Goal: Information Seeking & Learning: Find specific fact

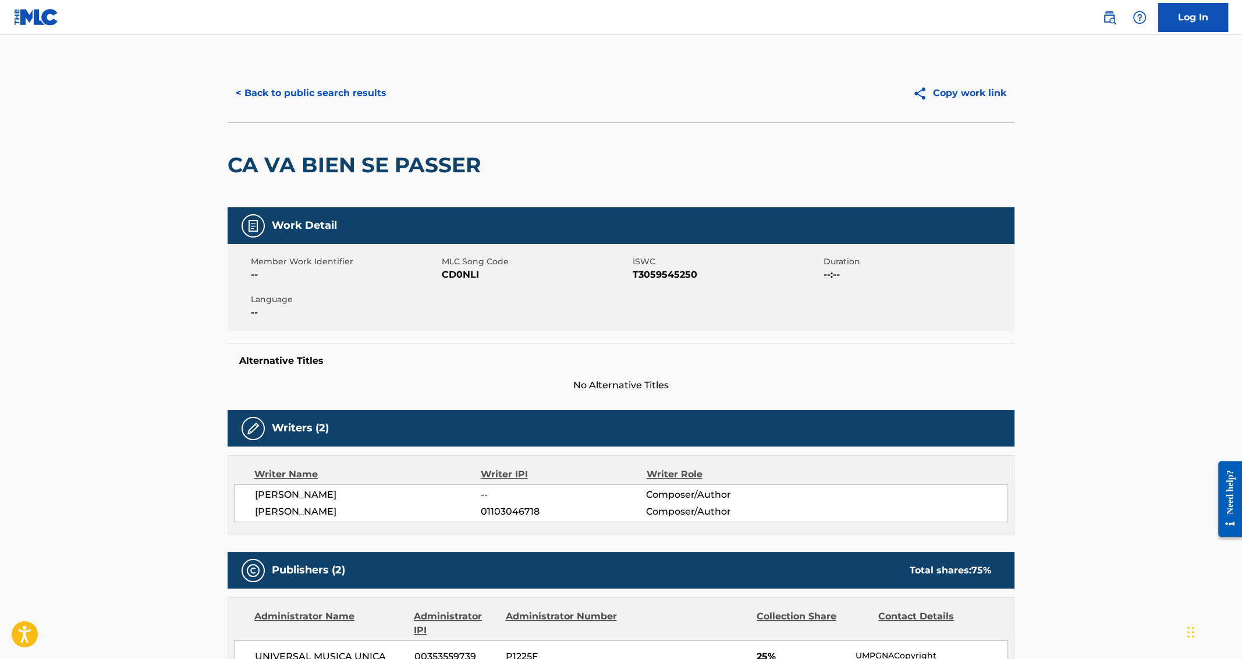
click at [291, 107] on button "< Back to public search results" at bounding box center [311, 93] width 167 height 29
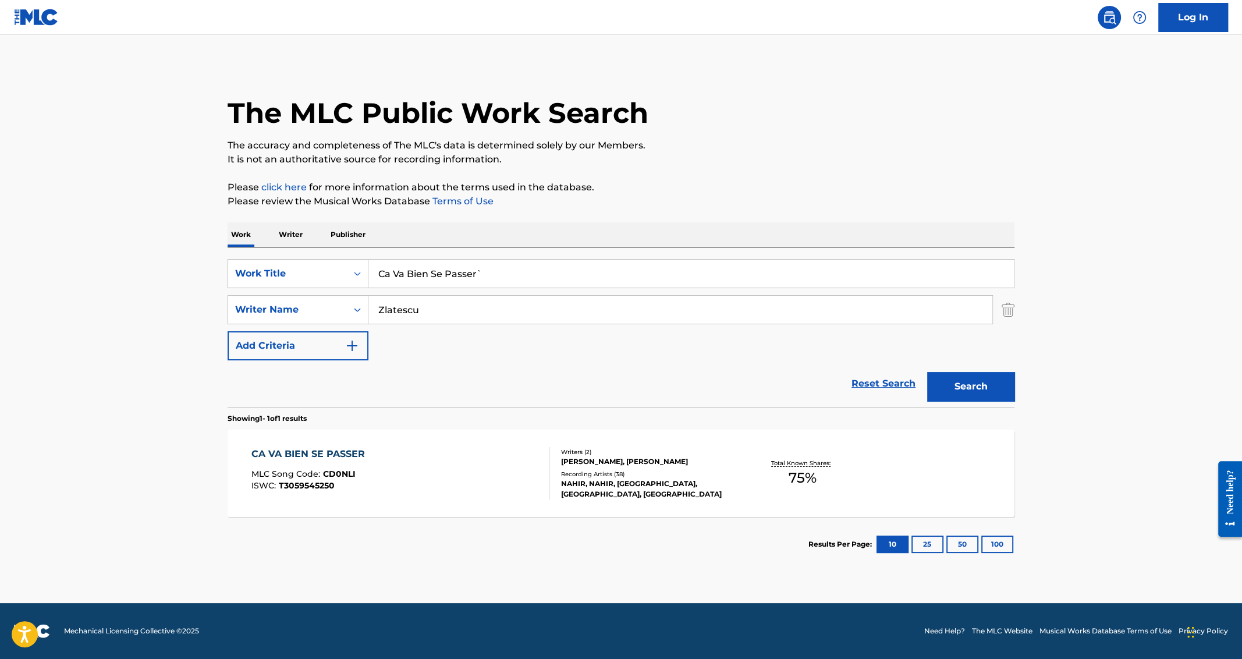
click at [453, 272] on input "Ca Va Bien Se Passer`" at bounding box center [692, 274] width 646 height 28
click at [448, 313] on input "Zlatescu" at bounding box center [681, 310] width 624 height 28
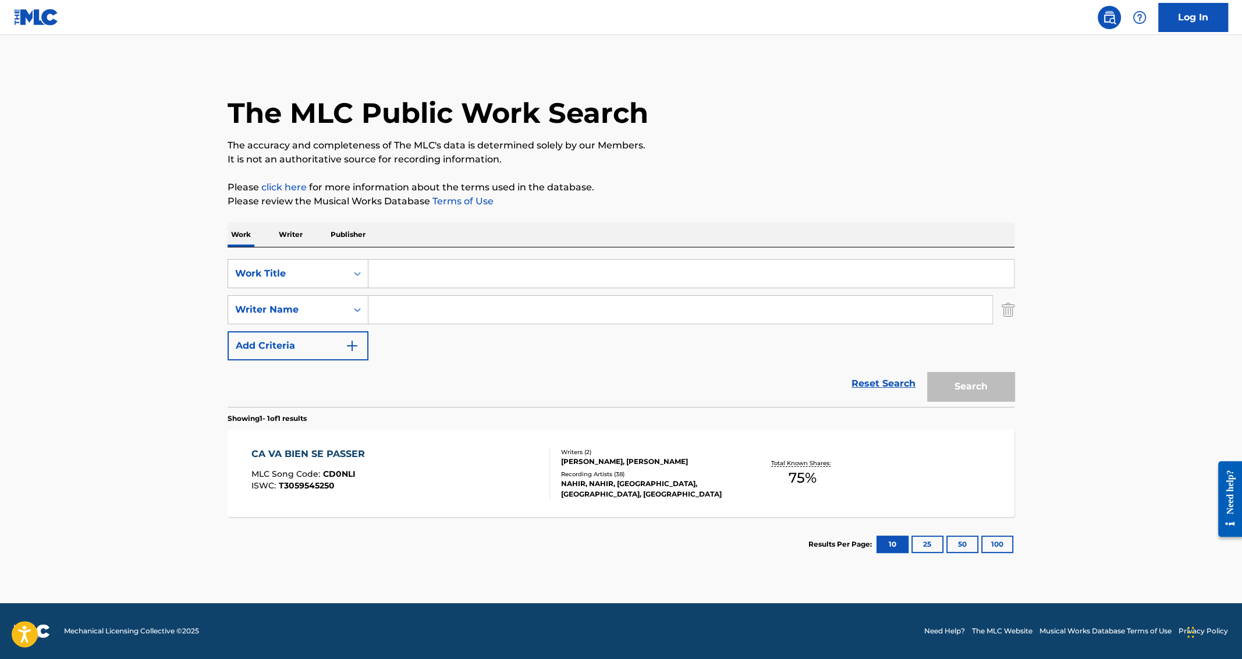
click at [173, 357] on main "The MLC Public Work Search The accuracy and completeness of The MLC's data is d…" at bounding box center [621, 319] width 1242 height 568
click at [424, 277] on input "Search Form" at bounding box center [692, 274] width 646 height 28
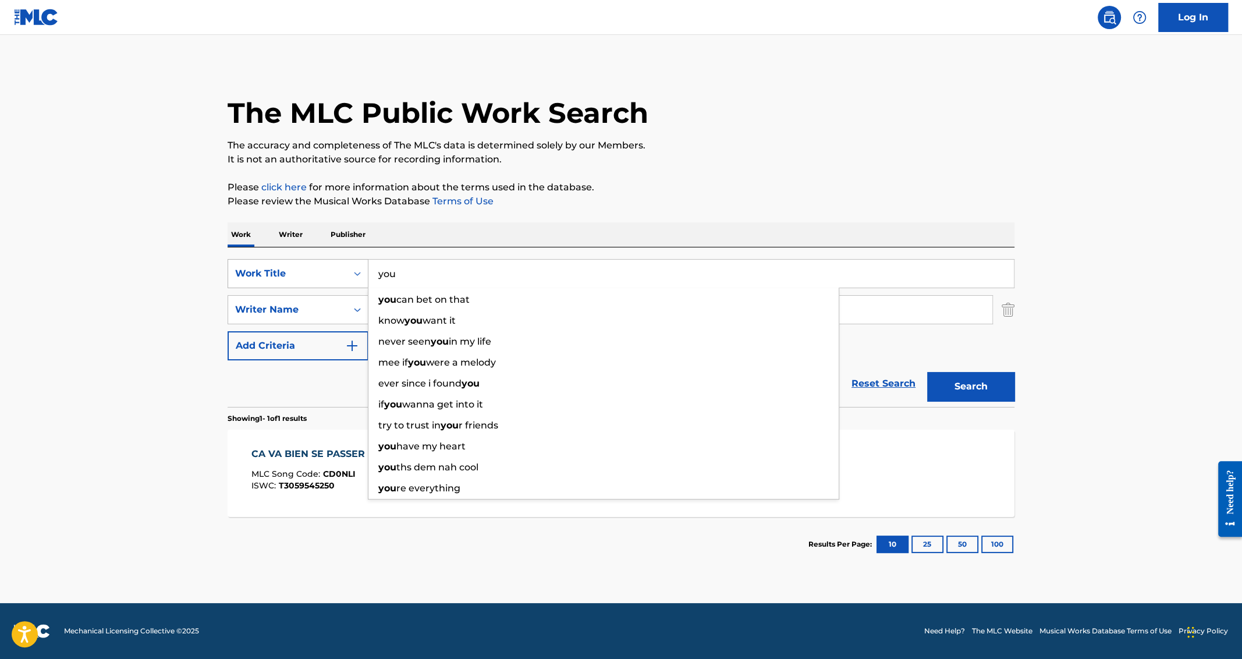
click at [268, 282] on div "Work Title" at bounding box center [287, 274] width 119 height 22
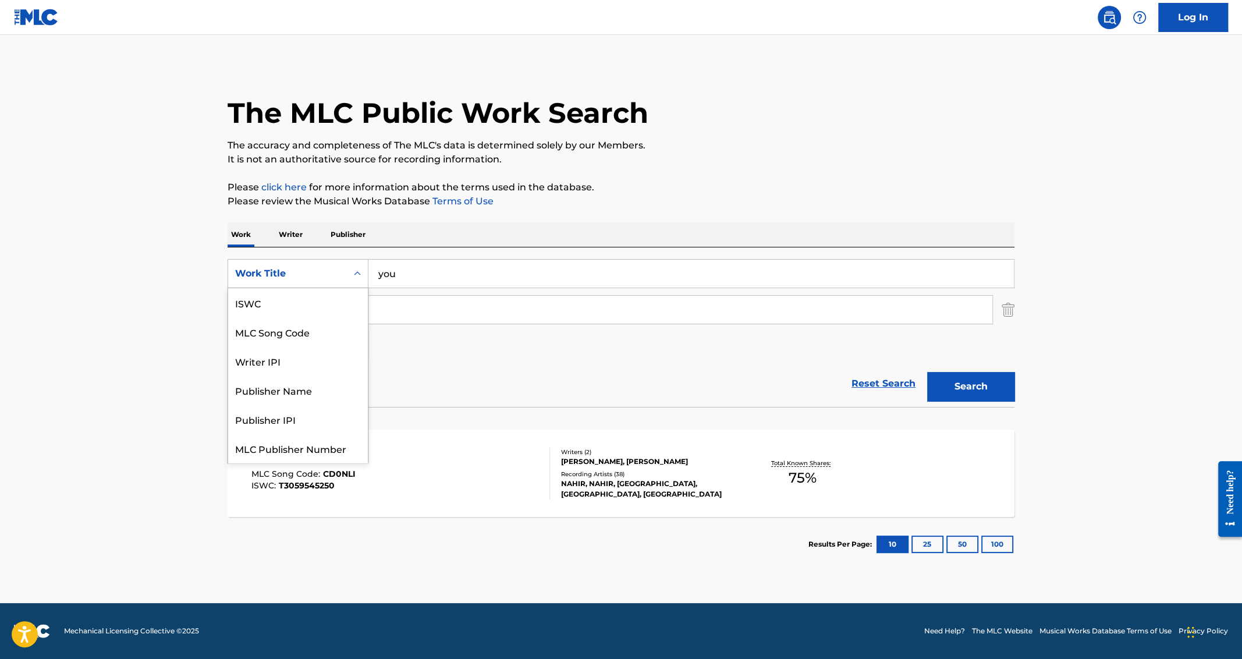
scroll to position [29, 0]
click at [173, 303] on main "The MLC Public Work Search The accuracy and completeness of The MLC's data is d…" at bounding box center [621, 319] width 1242 height 568
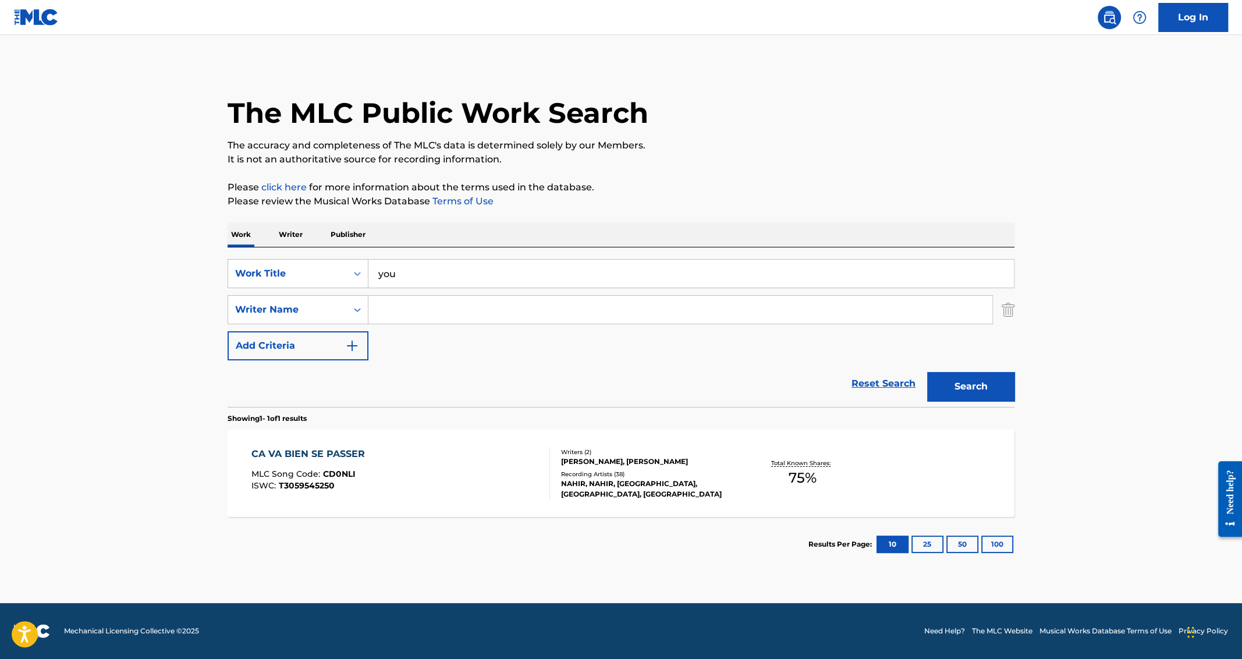
click at [405, 279] on input "you" at bounding box center [692, 274] width 646 height 28
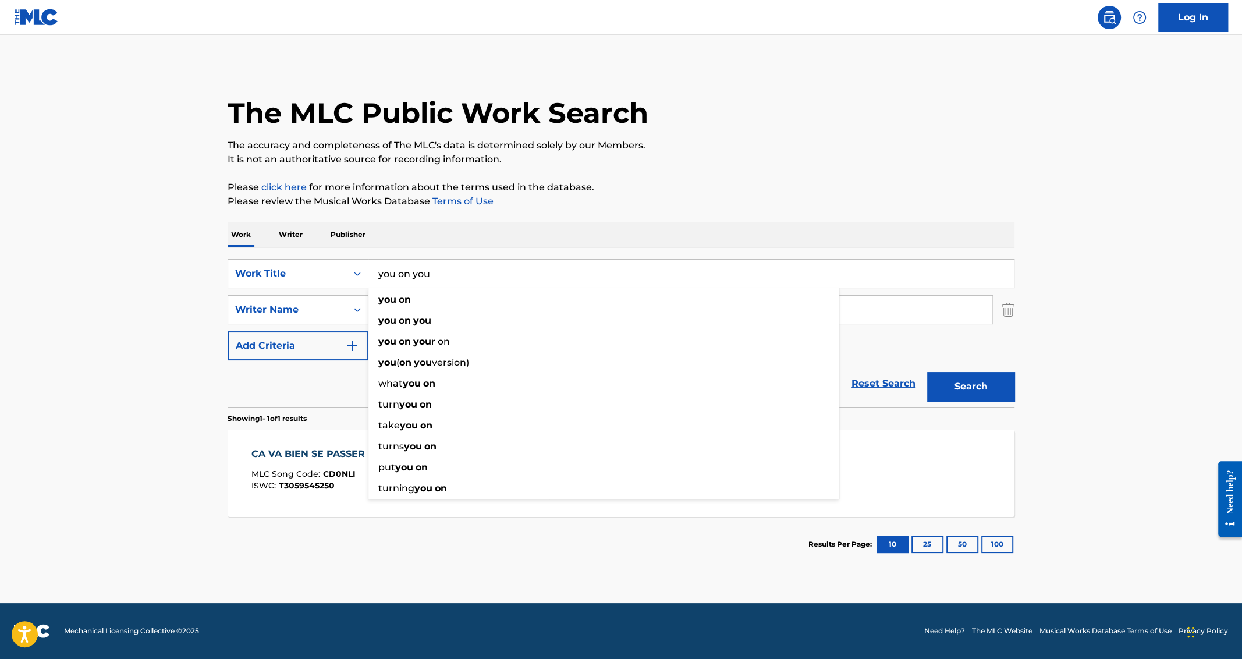
type input "you on you"
click at [147, 352] on main "The MLC Public Work Search The accuracy and completeness of The MLC's data is d…" at bounding box center [621, 319] width 1242 height 568
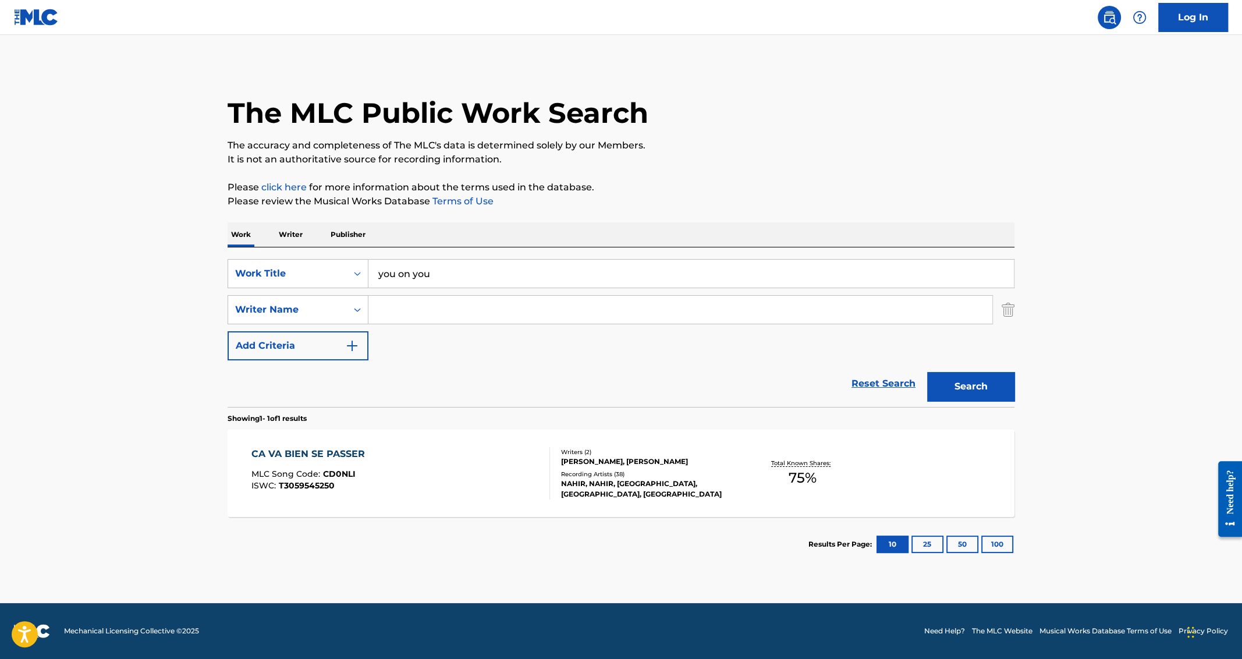
click at [430, 320] on input "Search Form" at bounding box center [681, 310] width 624 height 28
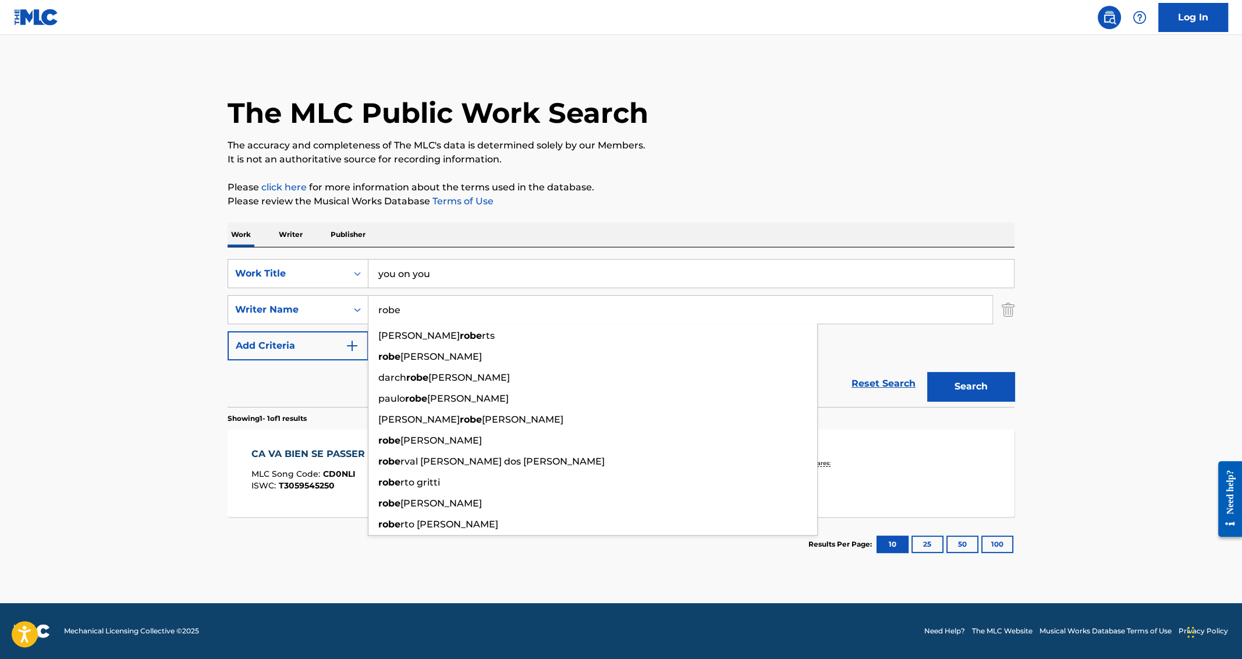
type input "robe"
click at [289, 235] on p "Writer" at bounding box center [290, 234] width 31 height 24
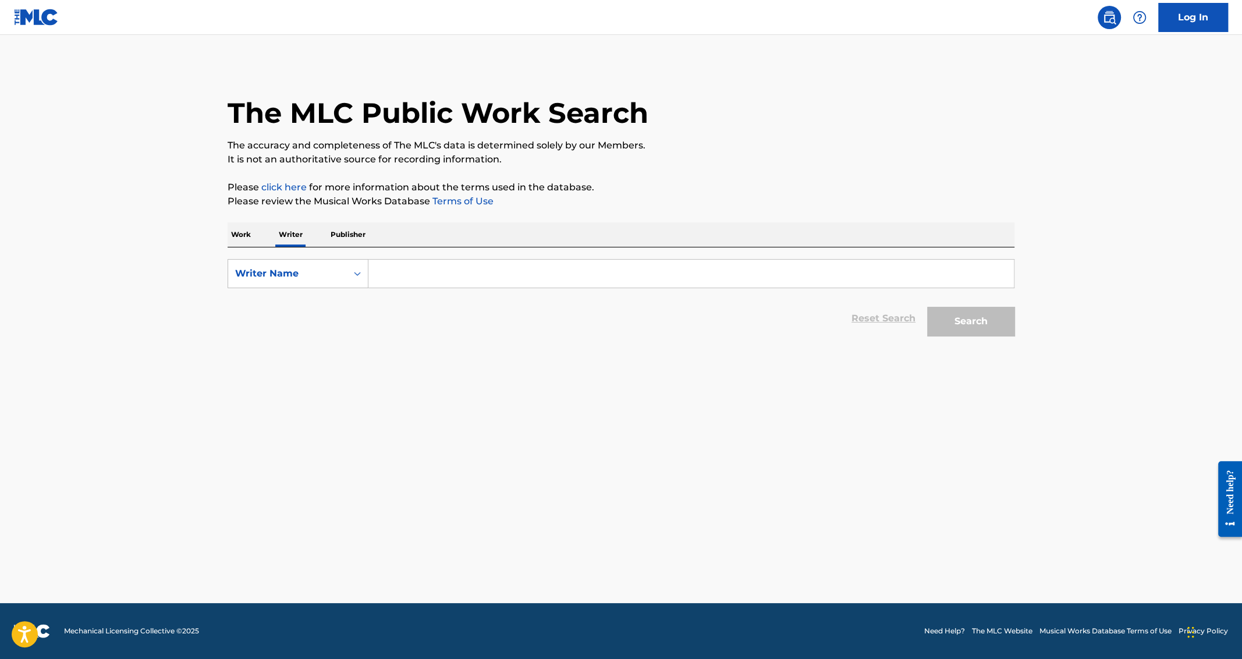
click at [424, 285] on input "Search Form" at bounding box center [692, 274] width 646 height 28
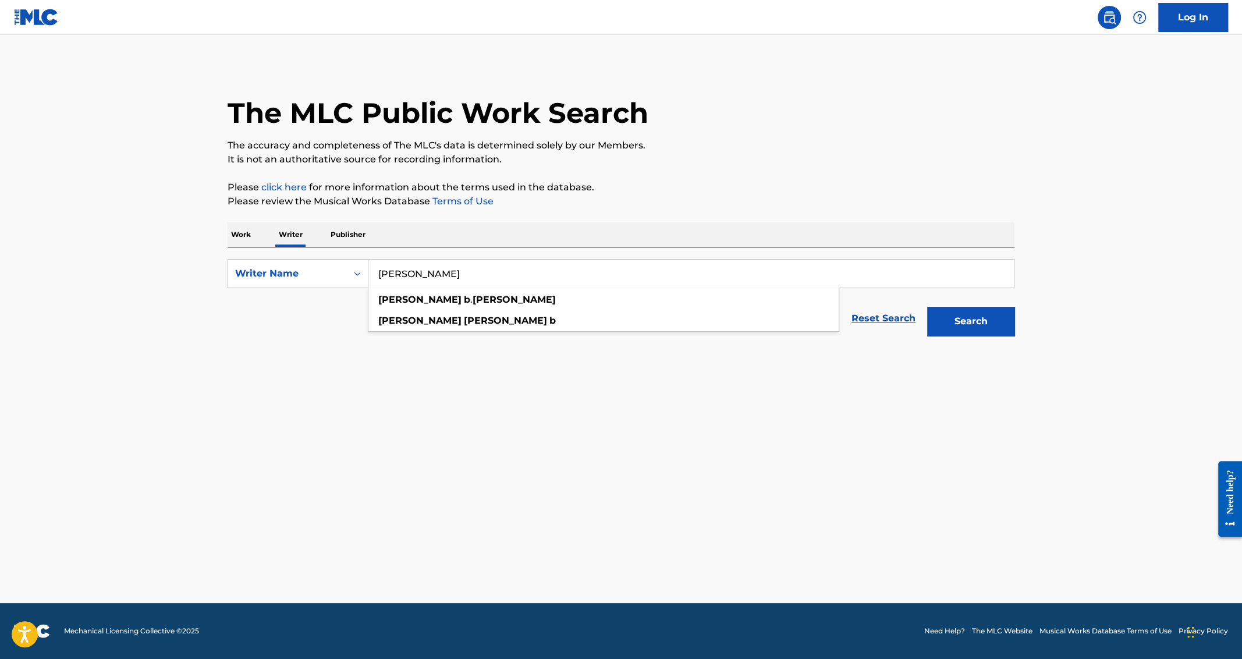
type input "[PERSON_NAME]"
click at [927, 307] on button "Search" at bounding box center [970, 321] width 87 height 29
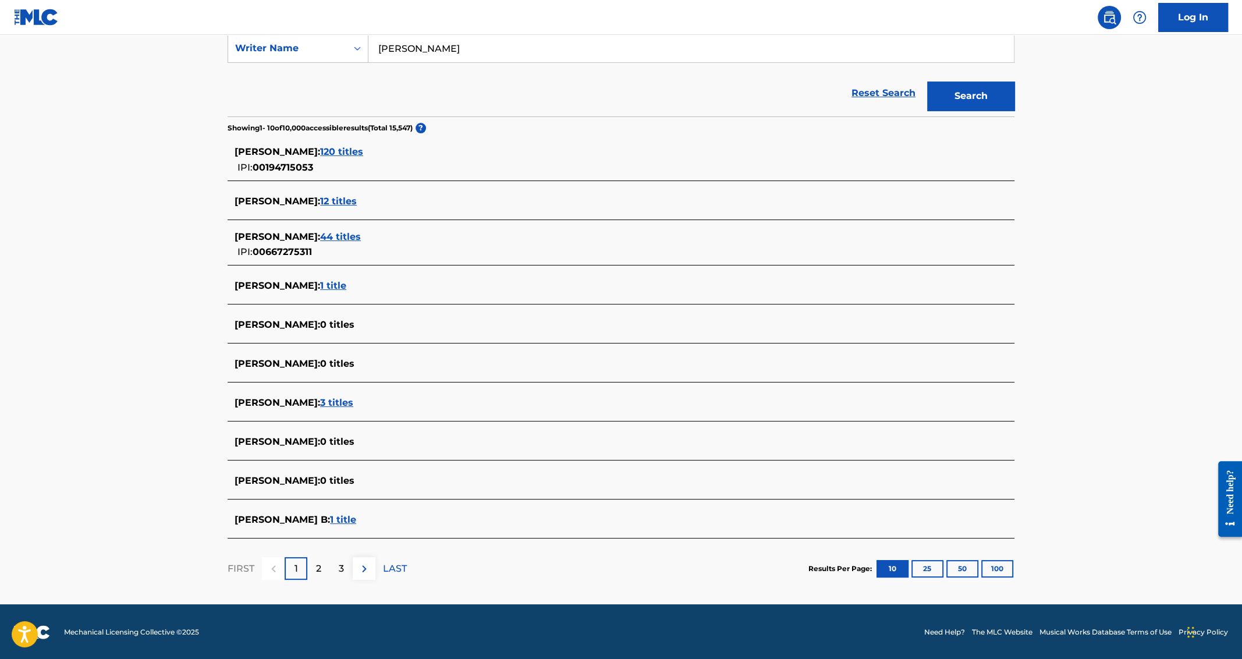
scroll to position [189, 0]
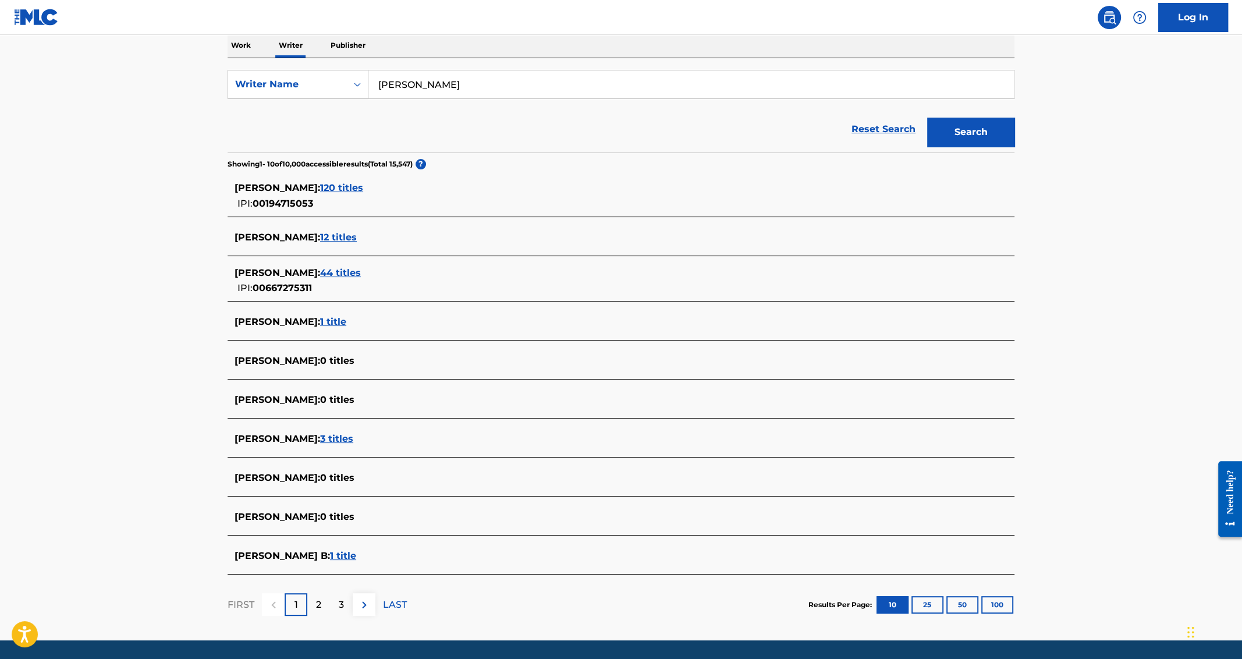
click at [361, 271] on span "44 titles" at bounding box center [340, 272] width 41 height 11
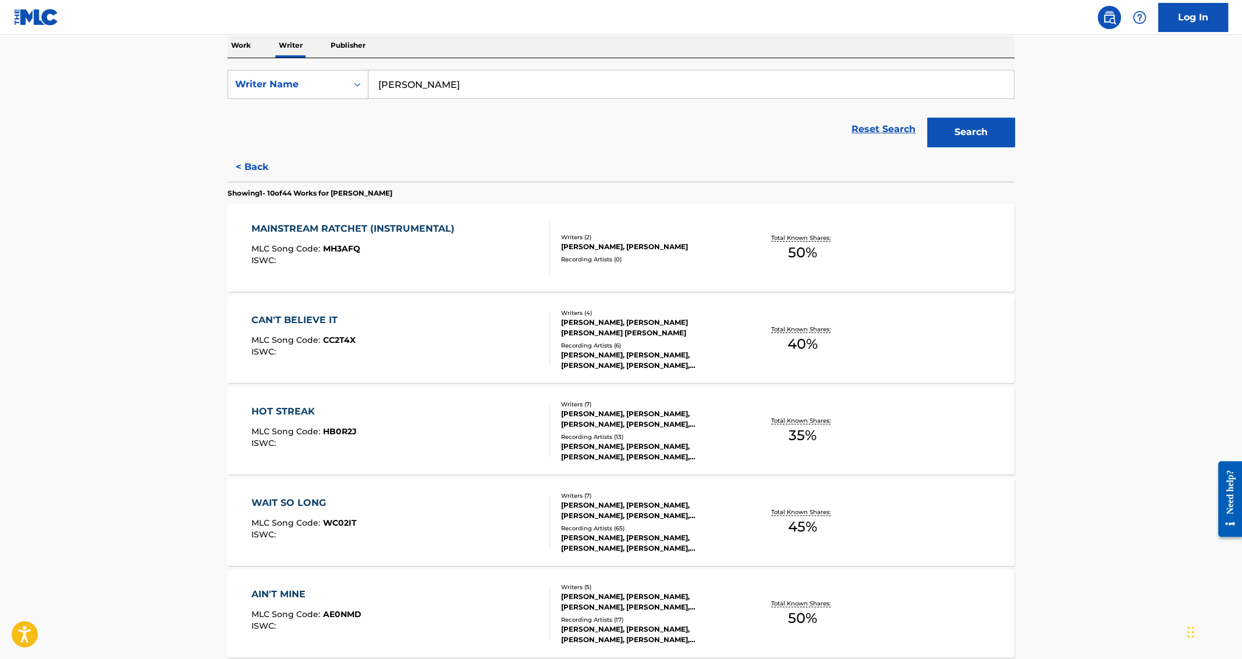
scroll to position [234, 0]
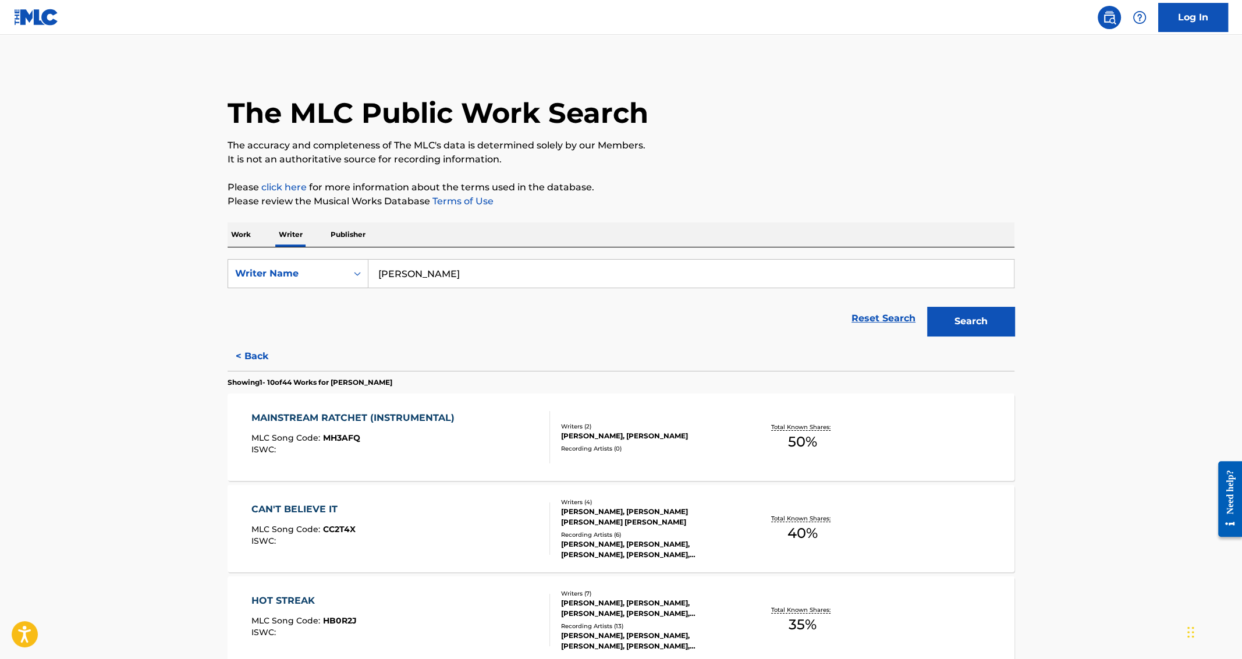
click at [440, 288] on form "SearchWithCriteriab48b2644-9930-4e28-81ea-09df1f7983d6 Writer Name [PERSON_NAME…" at bounding box center [621, 300] width 787 height 83
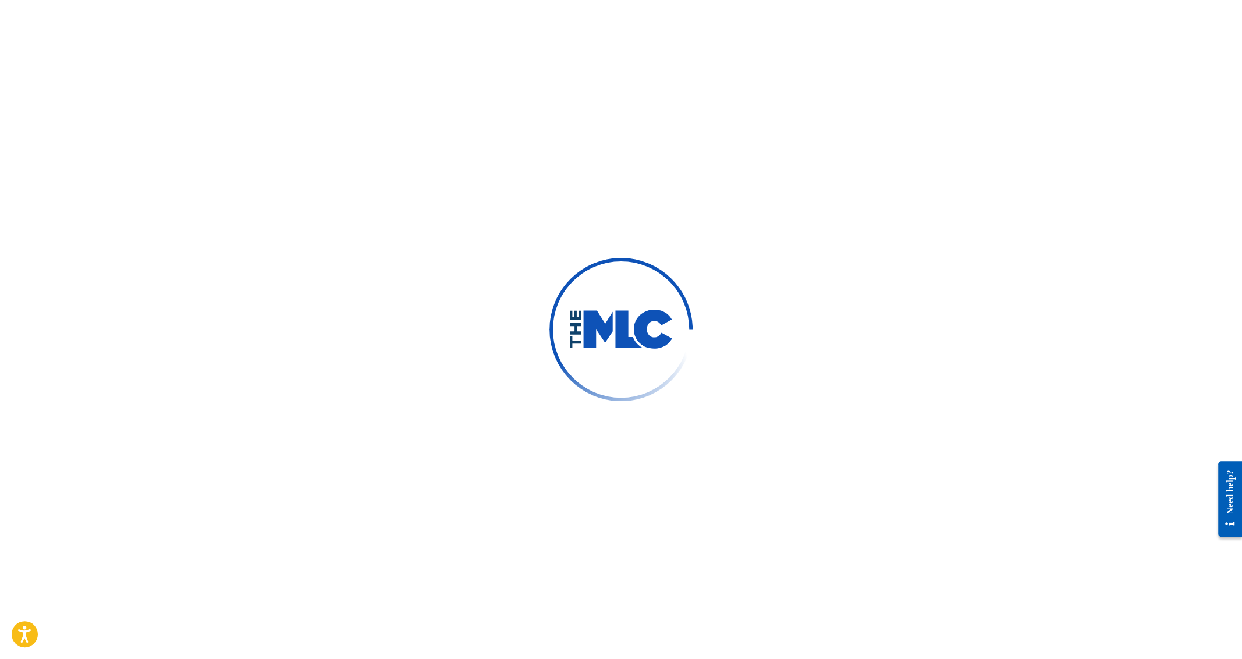
click at [440, 288] on div at bounding box center [621, 329] width 1242 height 659
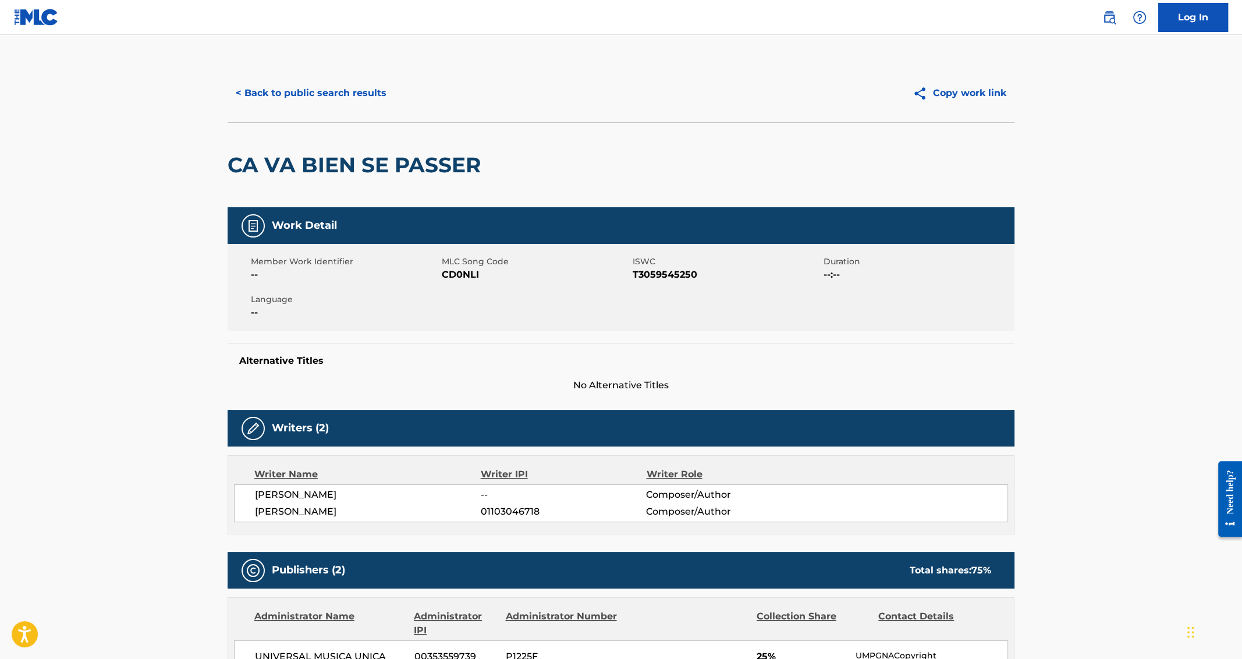
click at [275, 86] on button "< Back to public search results" at bounding box center [311, 93] width 167 height 29
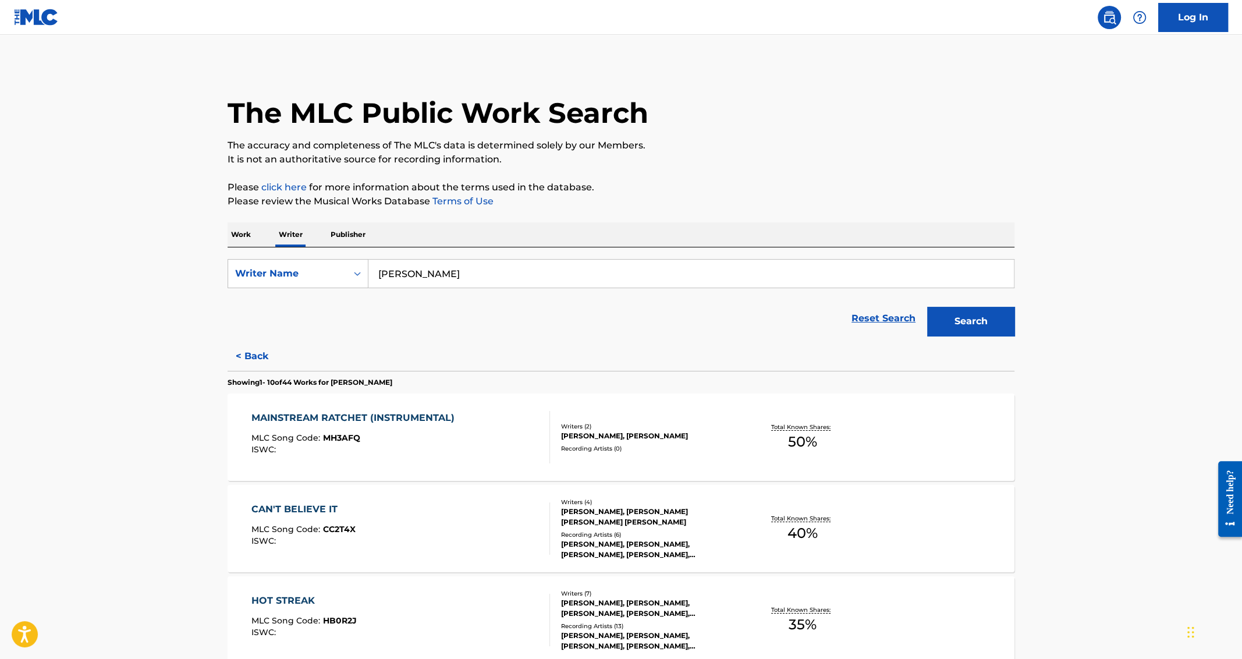
click at [428, 257] on div "SearchWithCriteriab48b2644-9930-4e28-81ea-09df1f7983d6 Writer Name [PERSON_NAME…" at bounding box center [621, 294] width 787 height 94
click at [429, 263] on input "[PERSON_NAME]" at bounding box center [692, 274] width 646 height 28
click at [434, 275] on input "[PERSON_NAME]" at bounding box center [692, 274] width 646 height 28
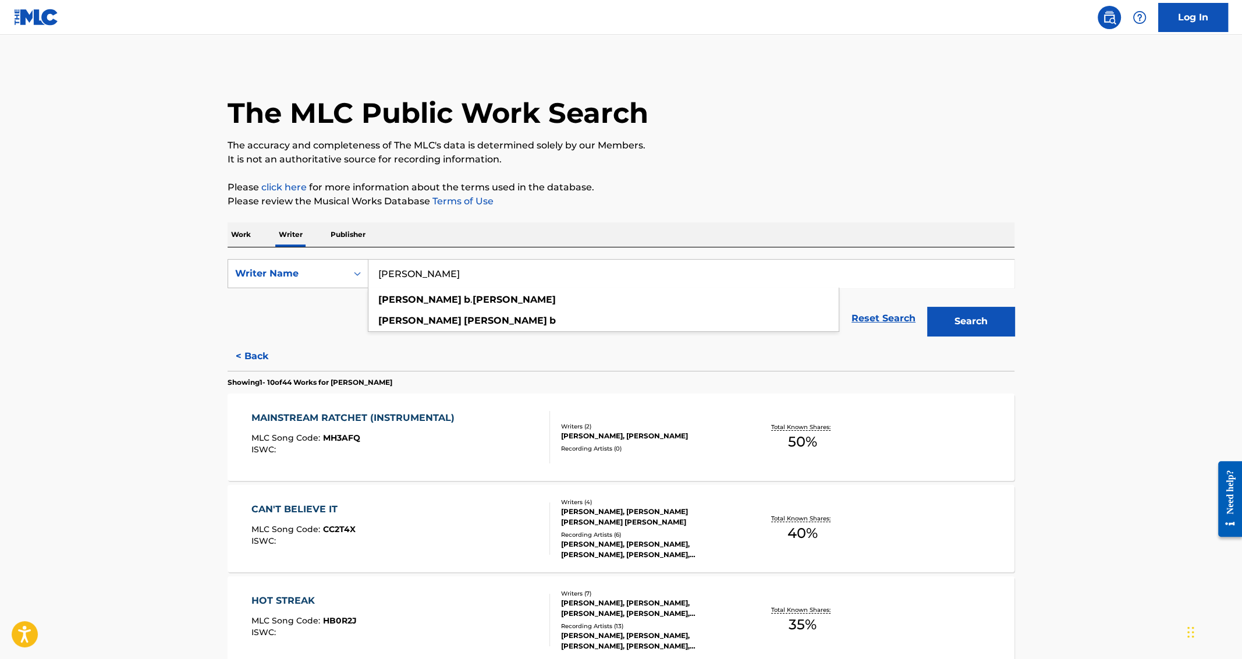
click at [434, 275] on input "[PERSON_NAME]" at bounding box center [692, 274] width 646 height 28
type input "big [PERSON_NAME]"
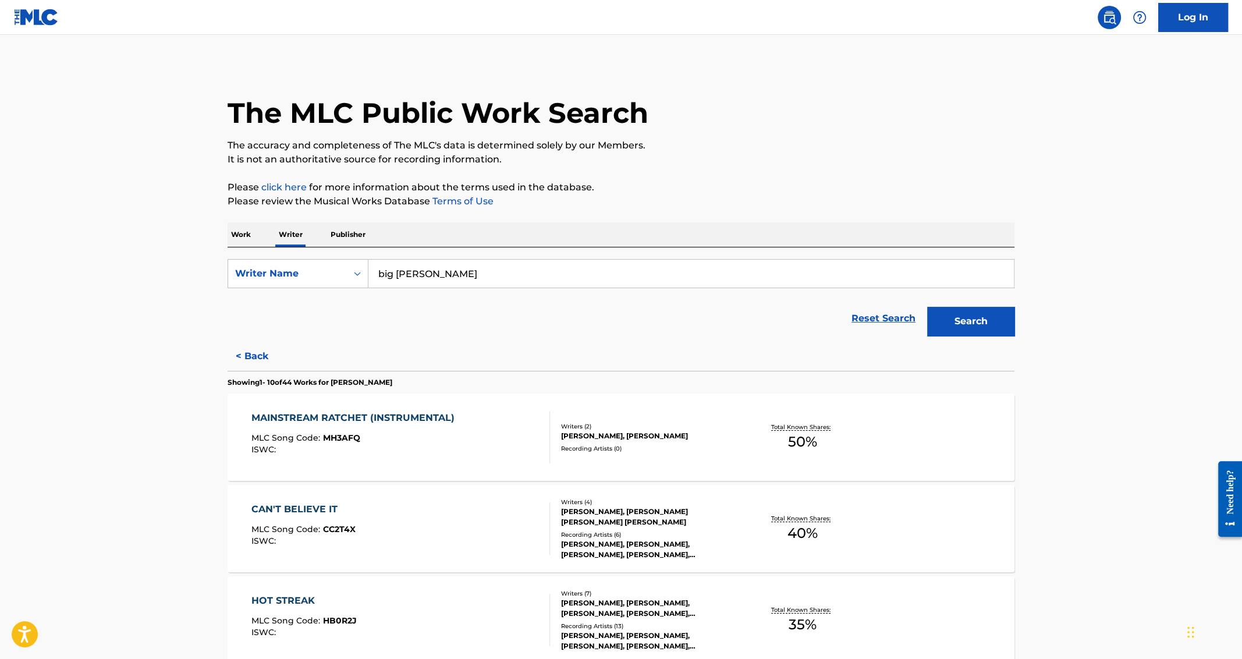
click at [927, 307] on button "Search" at bounding box center [970, 321] width 87 height 29
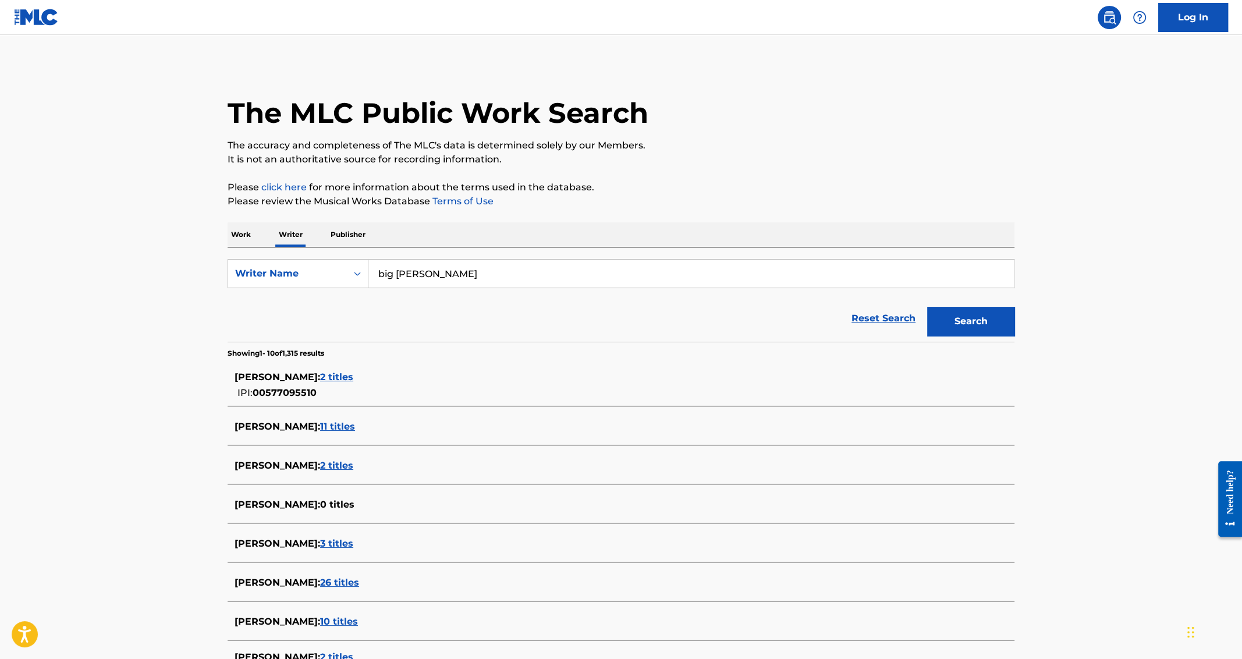
click at [245, 235] on p "Work" at bounding box center [241, 234] width 27 height 24
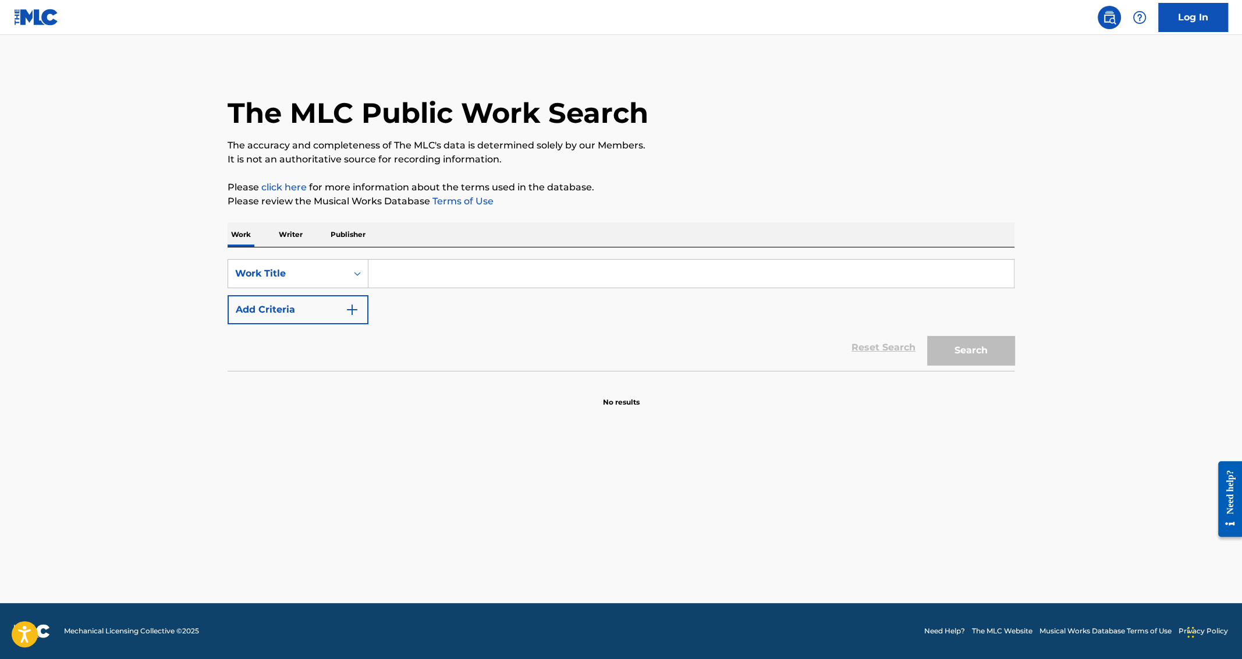
click at [431, 281] on input "Search Form" at bounding box center [692, 274] width 646 height 28
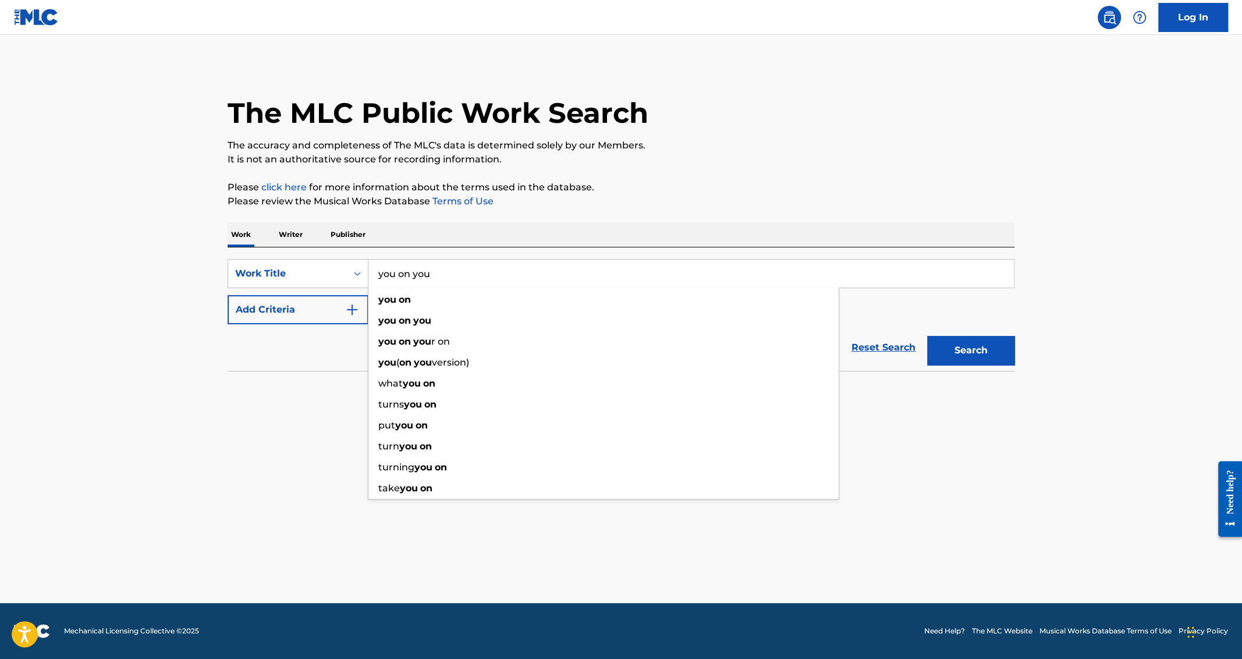
type input "you on you"
click at [105, 222] on main "The MLC Public Work Search The accuracy and completeness of The MLC's data is d…" at bounding box center [621, 319] width 1242 height 568
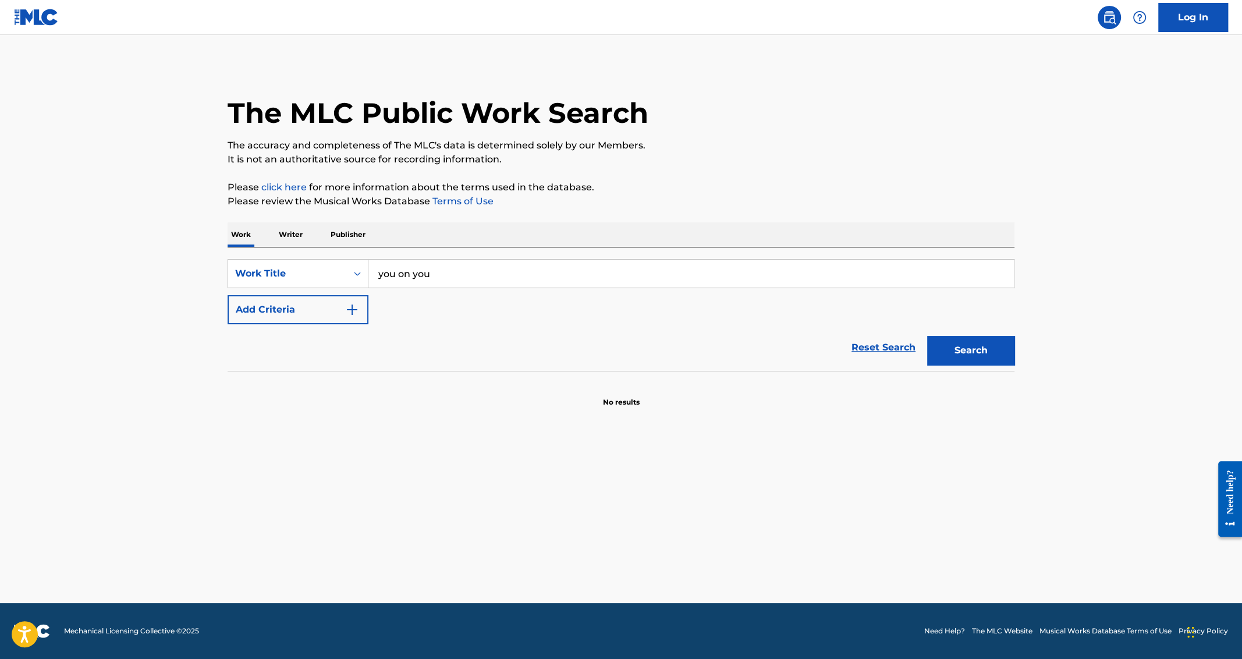
click at [291, 307] on button "Add Criteria" at bounding box center [298, 309] width 141 height 29
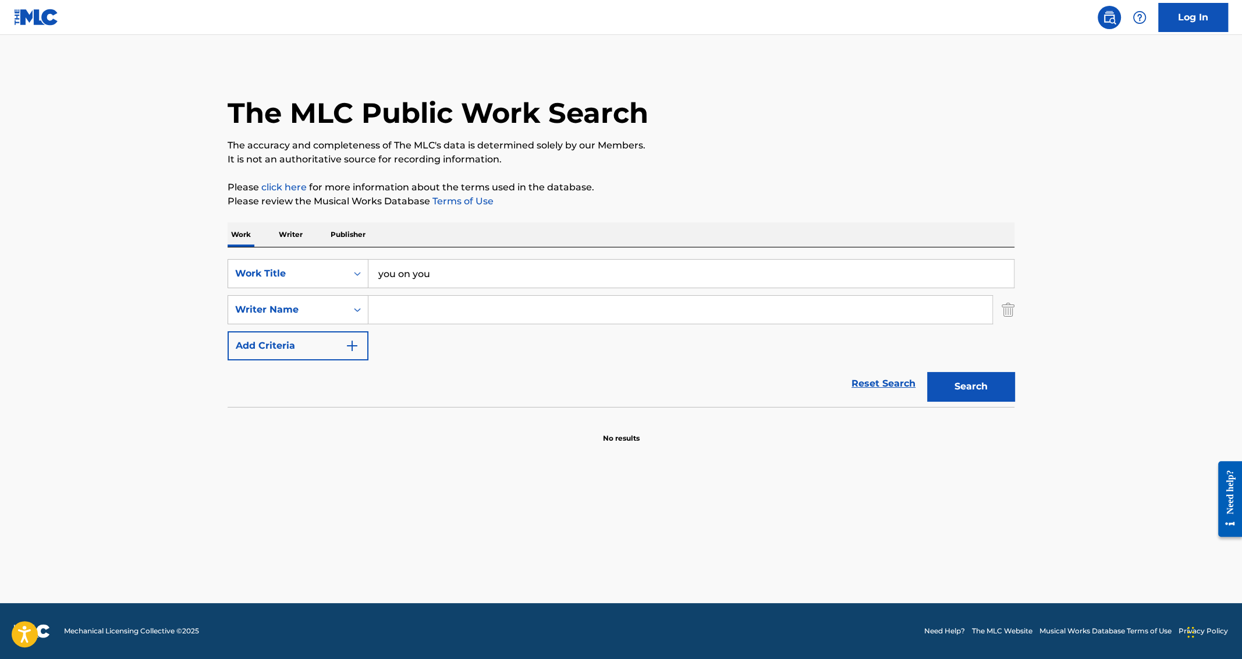
click at [438, 314] on input "Search Form" at bounding box center [681, 310] width 624 height 28
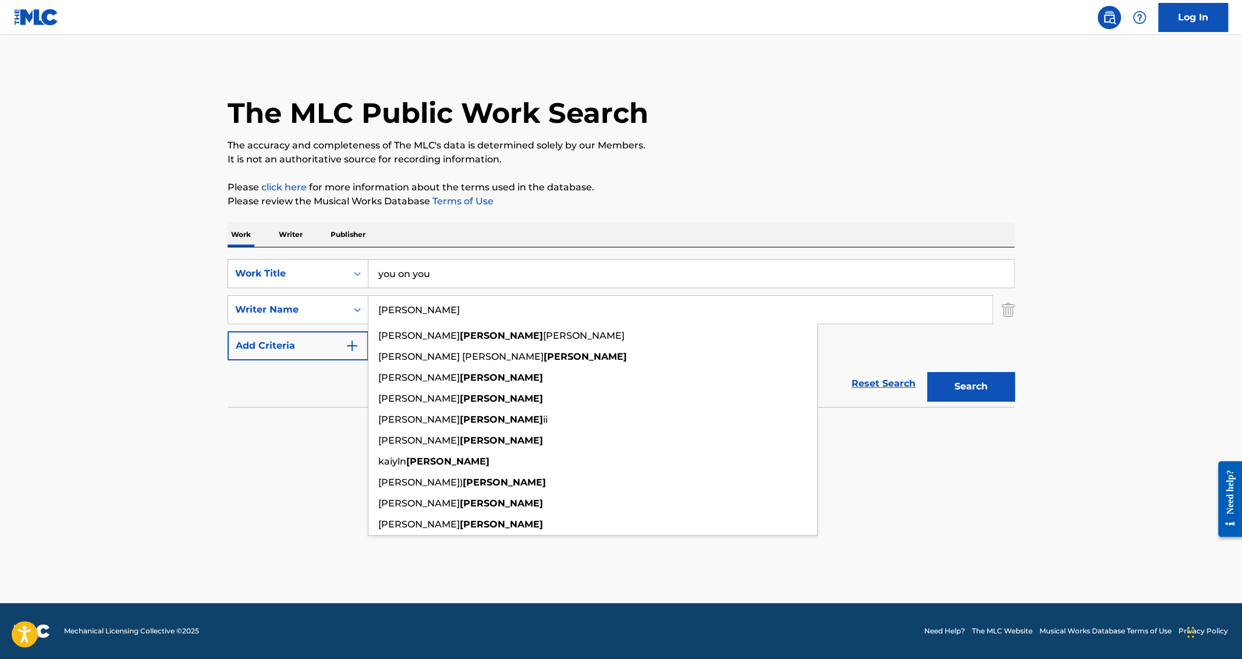
type input "[PERSON_NAME]"
click at [927, 372] on button "Search" at bounding box center [970, 386] width 87 height 29
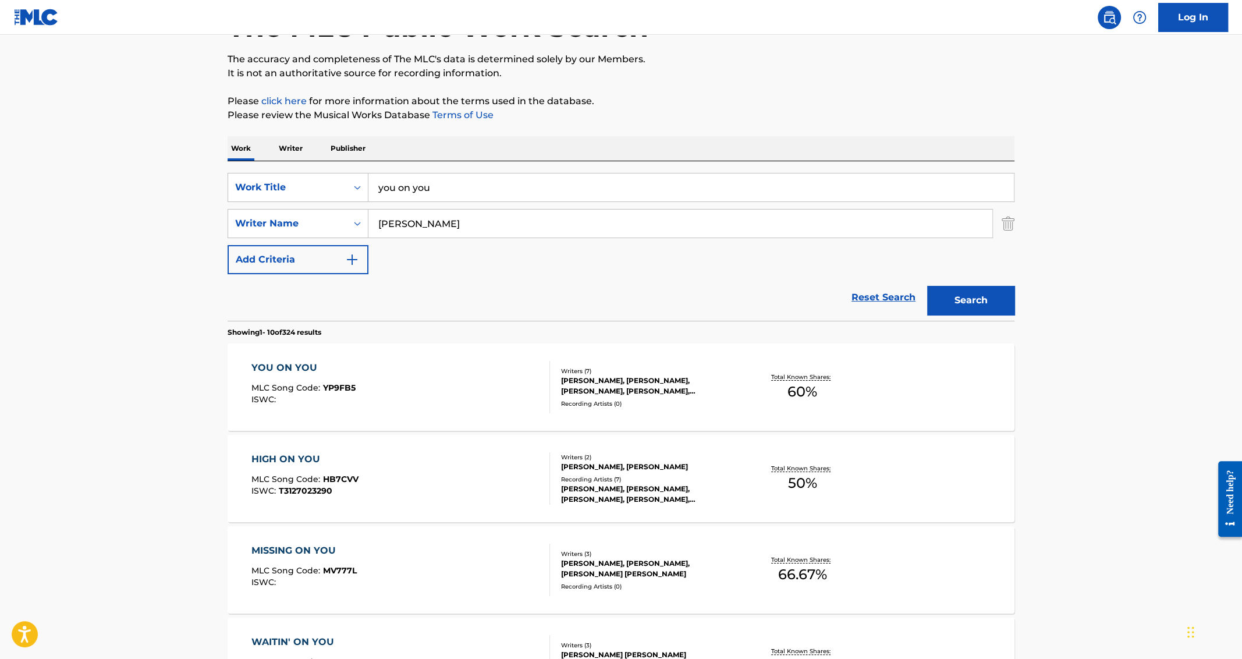
scroll to position [127, 0]
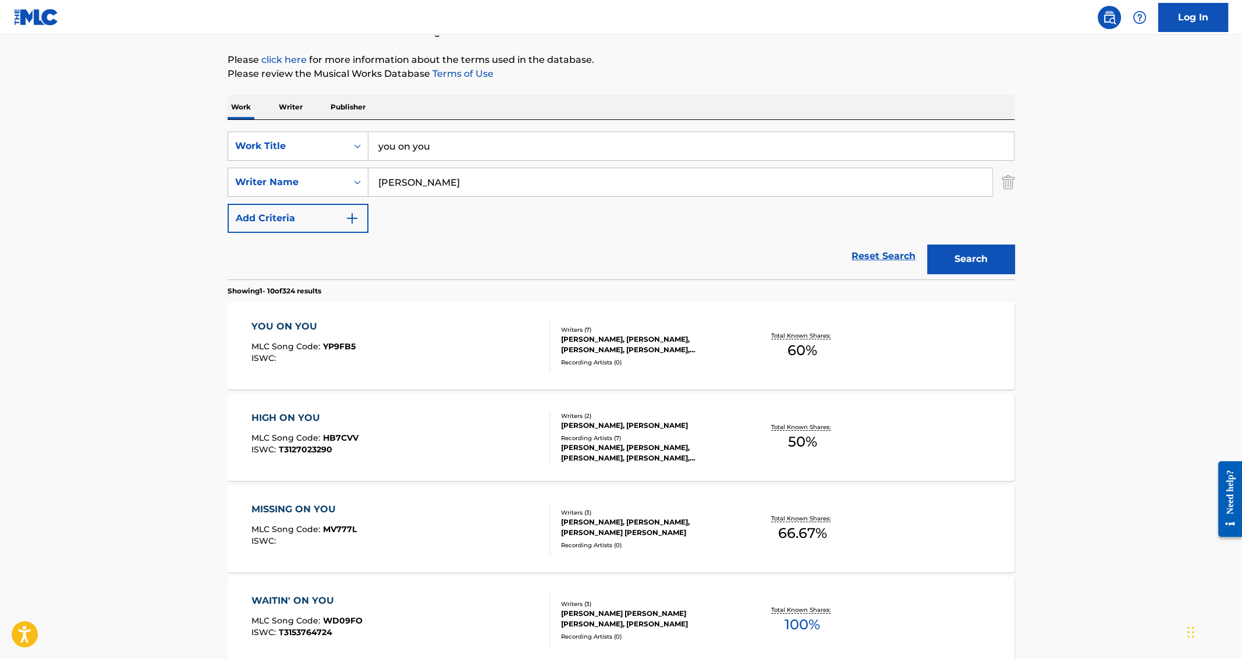
click at [296, 328] on div "YOU ON YOU" at bounding box center [303, 327] width 104 height 14
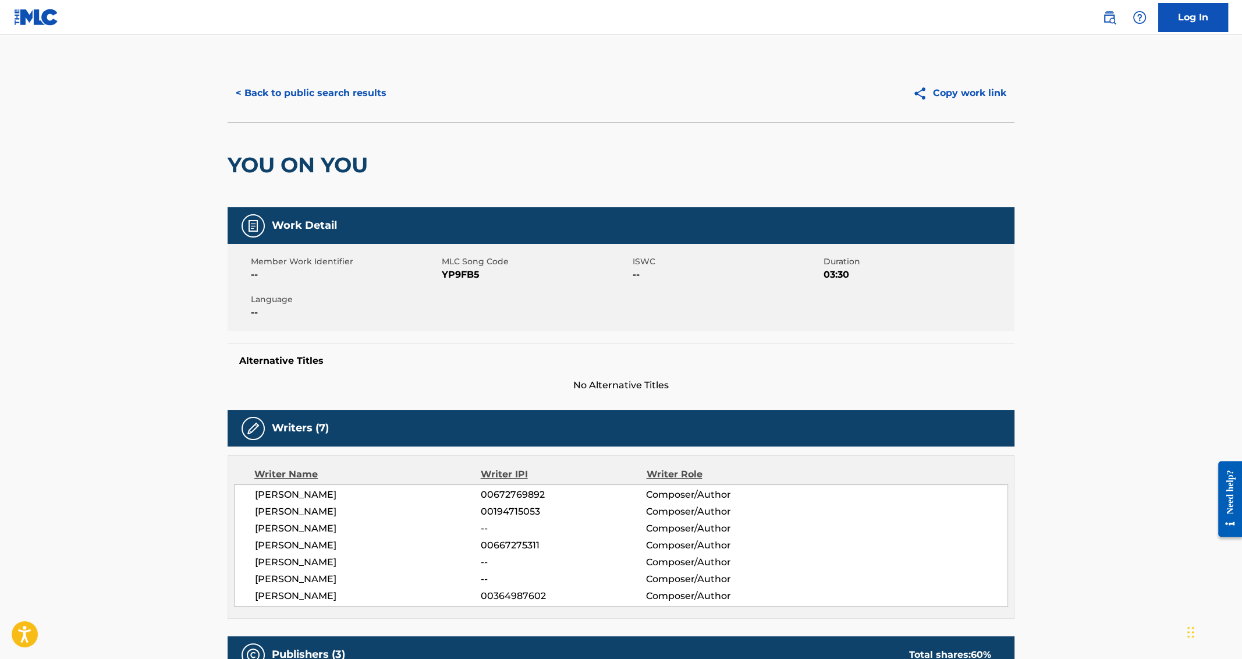
click at [296, 92] on button "< Back to public search results" at bounding box center [311, 93] width 167 height 29
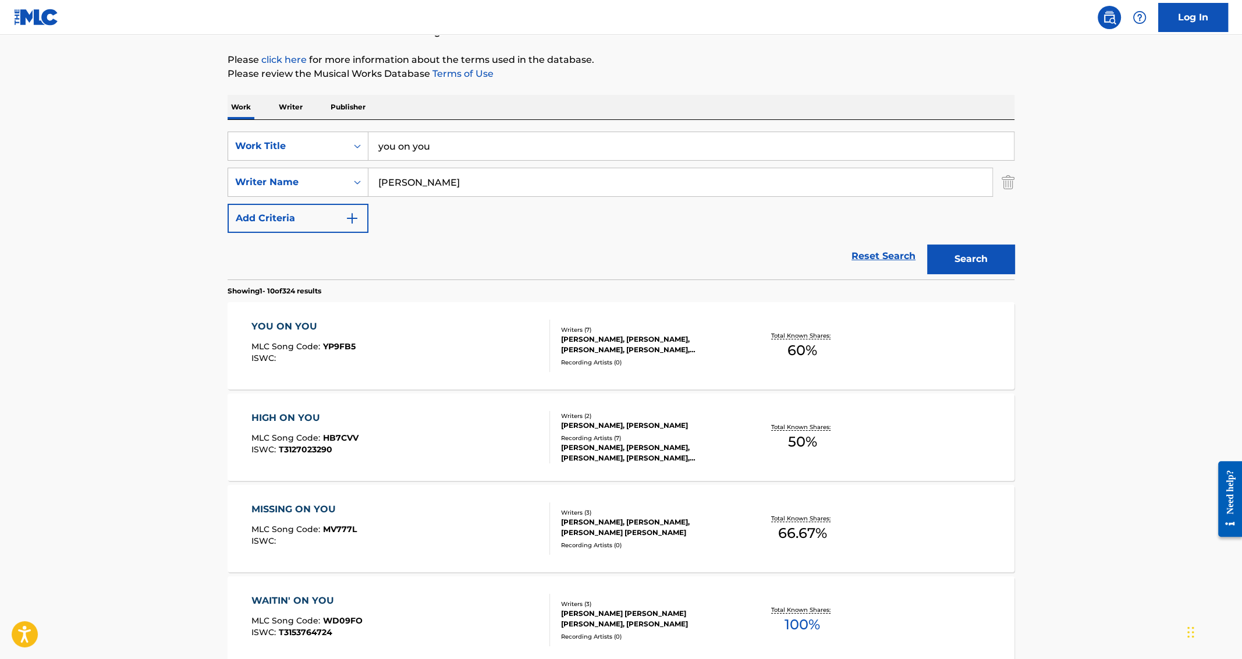
click at [279, 321] on div "YOU ON YOU" at bounding box center [303, 327] width 104 height 14
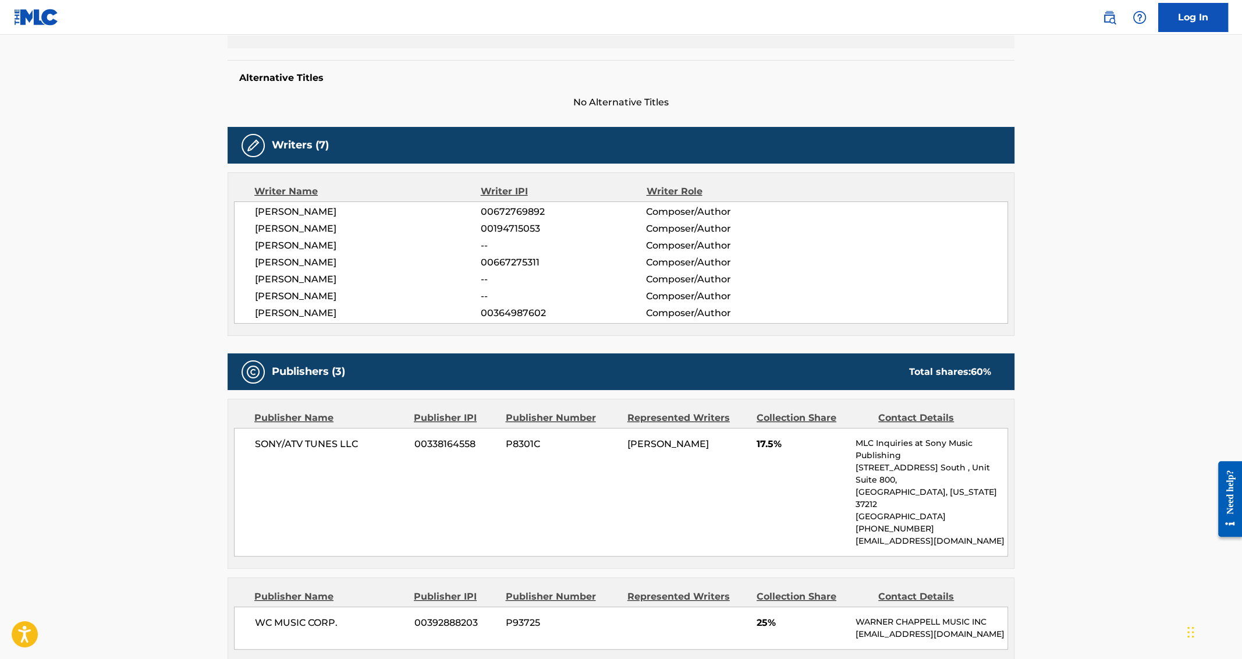
scroll to position [279, 0]
